Goal: Task Accomplishment & Management: Manage account settings

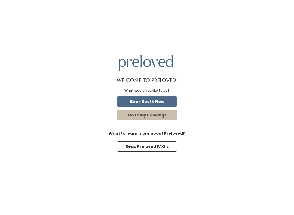
click at [163, 112] on button "Go to My Bookings" at bounding box center [147, 115] width 60 height 10
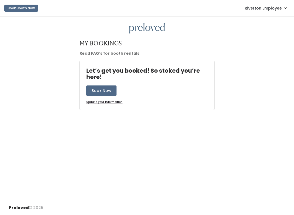
click at [280, 10] on span "Riverton Employee" at bounding box center [262, 8] width 37 height 6
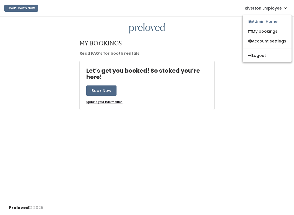
click at [279, 20] on link "Admin Home" at bounding box center [266, 22] width 49 height 10
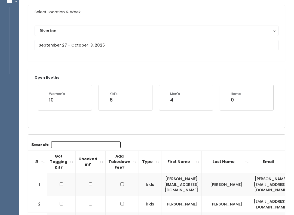
scroll to position [41, 0]
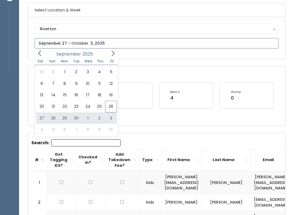
type input "September 27 to October 3"
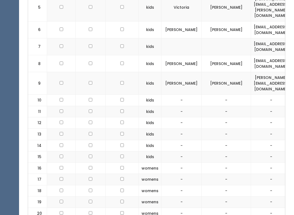
click at [196, 185] on td "-" at bounding box center [181, 190] width 40 height 11
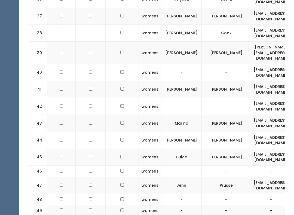
scroll to position [811, 0]
